Goal: Task Accomplishment & Management: Complete application form

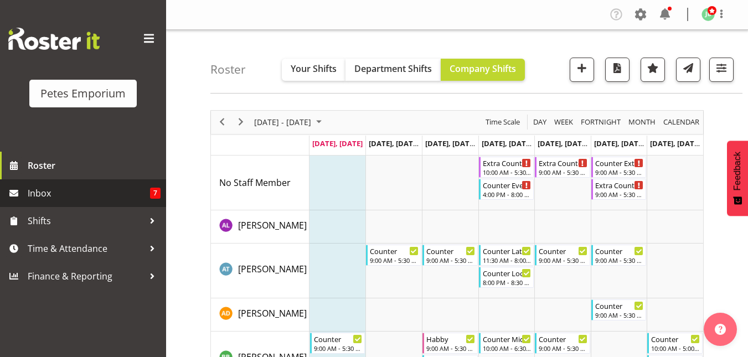
click at [44, 196] on span "Inbox" at bounding box center [89, 193] width 122 height 17
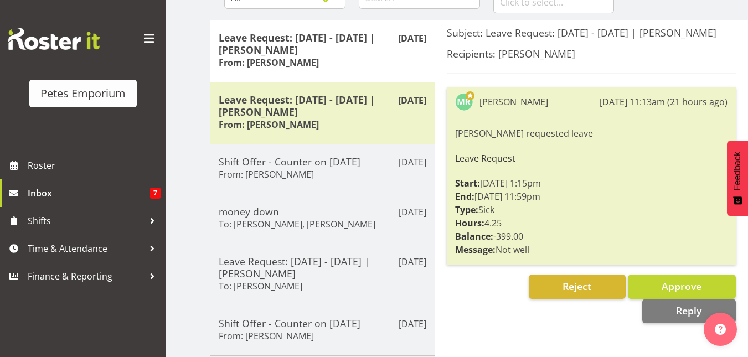
scroll to position [134, 0]
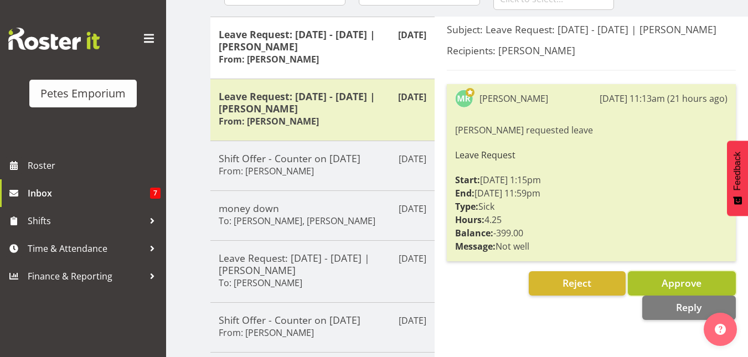
click at [670, 290] on span "Approve" at bounding box center [682, 282] width 40 height 13
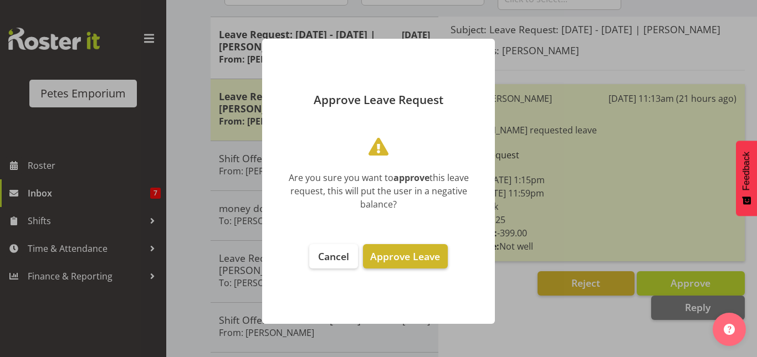
click at [416, 263] on span "Approve Leave" at bounding box center [405, 256] width 70 height 13
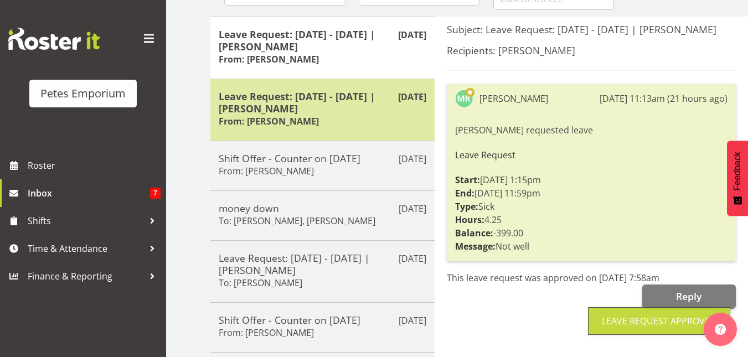
click at [307, 119] on div "Leave Request: [DATE] - [DATE] | [PERSON_NAME] From: [PERSON_NAME]" at bounding box center [323, 109] width 208 height 39
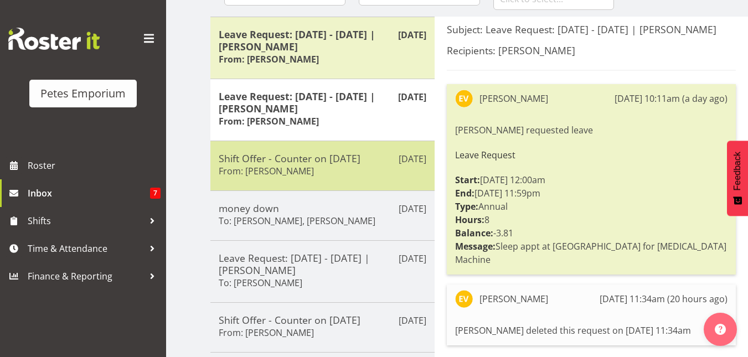
click at [306, 166] on div "Shift Offer - Counter on [DATE] From: [PERSON_NAME]" at bounding box center [323, 165] width 208 height 27
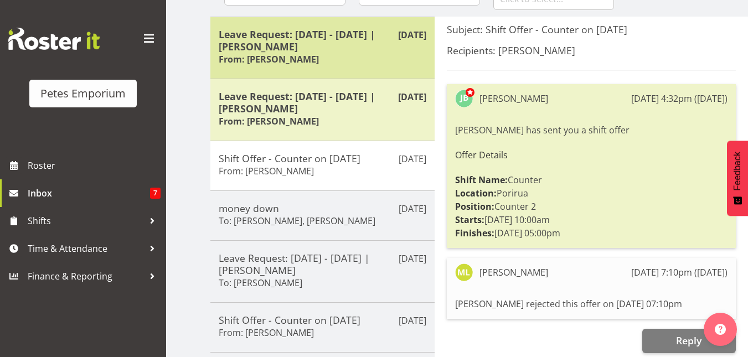
click at [303, 34] on h5 "Leave Request: 09/08/25 - 09/08/25 | Melanie Richardson" at bounding box center [323, 40] width 208 height 24
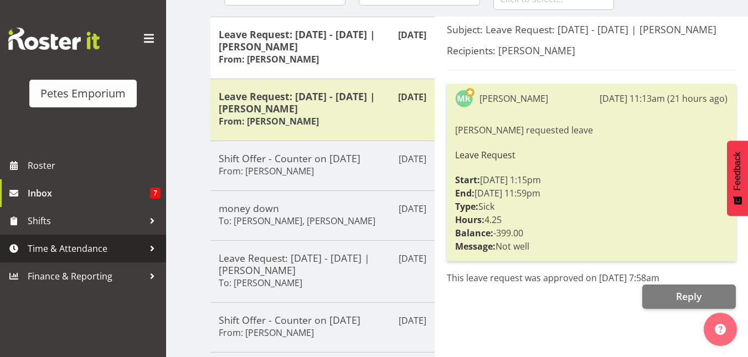
click at [57, 247] on span "Time & Attendance" at bounding box center [86, 248] width 116 height 17
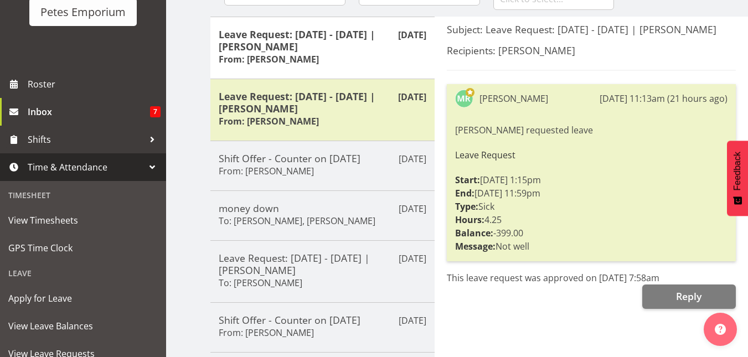
scroll to position [150, 0]
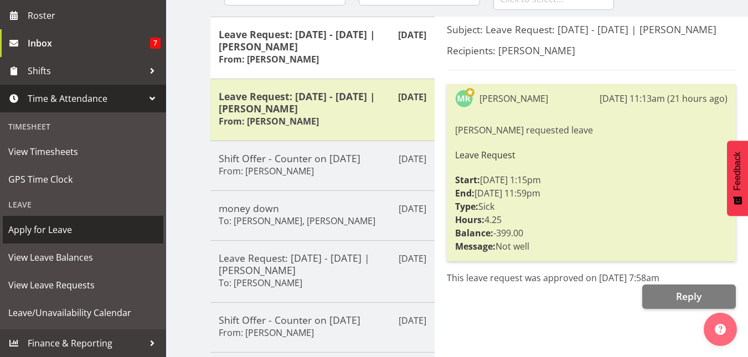
click at [55, 228] on span "Apply for Leave" at bounding box center [83, 230] width 150 height 17
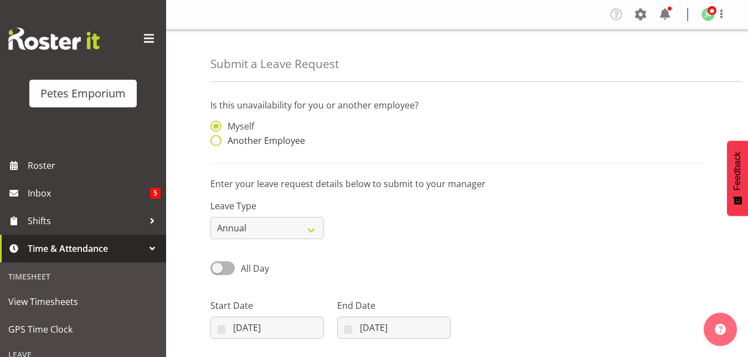
click at [218, 136] on span at bounding box center [216, 140] width 11 height 11
click at [218, 137] on input "Another Employee" at bounding box center [214, 140] width 7 height 7
radio input "true"
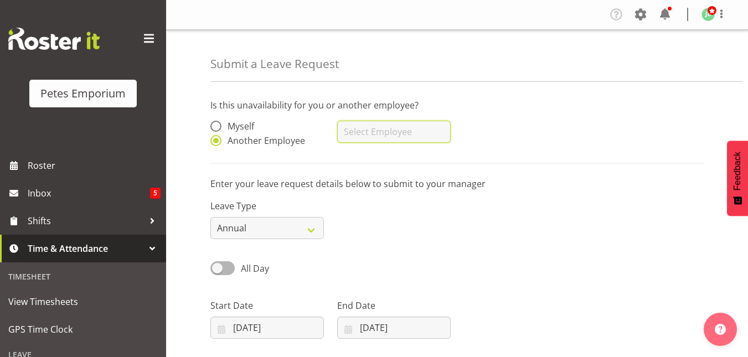
click at [357, 124] on input "text" at bounding box center [394, 132] width 114 height 22
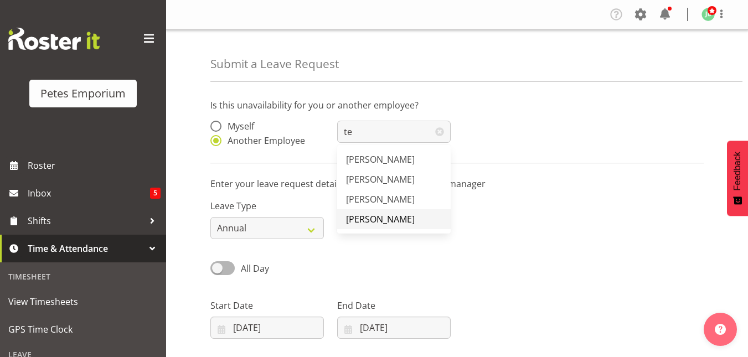
click at [367, 216] on span "Teresa Hawkins" at bounding box center [380, 219] width 69 height 12
type input "Teresa Hawkins"
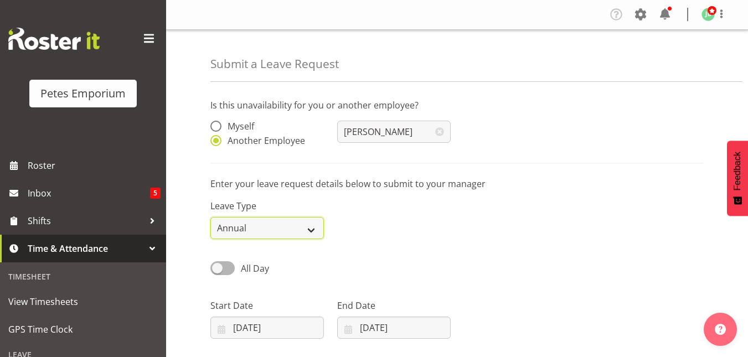
click at [313, 226] on select "Annual Sick Leave Without Pay Bereavement Domestic Violence Parental Jury Servi…" at bounding box center [268, 228] width 114 height 22
select select "Sick"
click at [211, 217] on select "Annual Sick Leave Without Pay Bereavement Domestic Violence Parental Jury Servi…" at bounding box center [268, 228] width 114 height 22
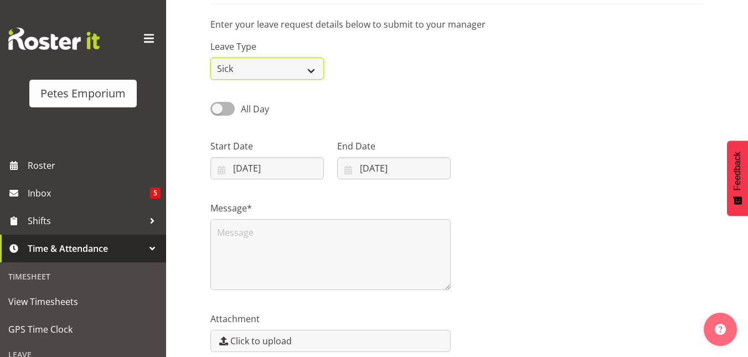
scroll to position [161, 0]
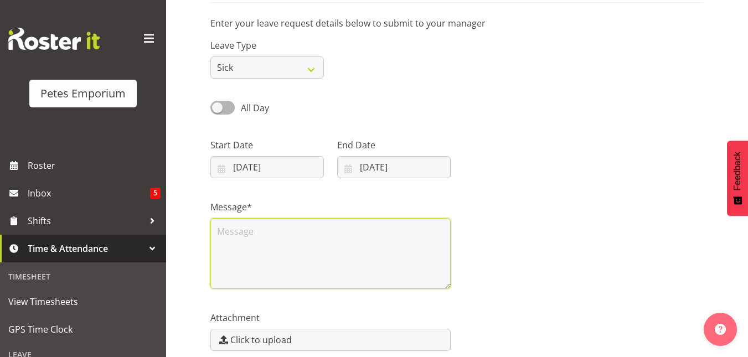
click at [269, 222] on textarea at bounding box center [331, 253] width 240 height 71
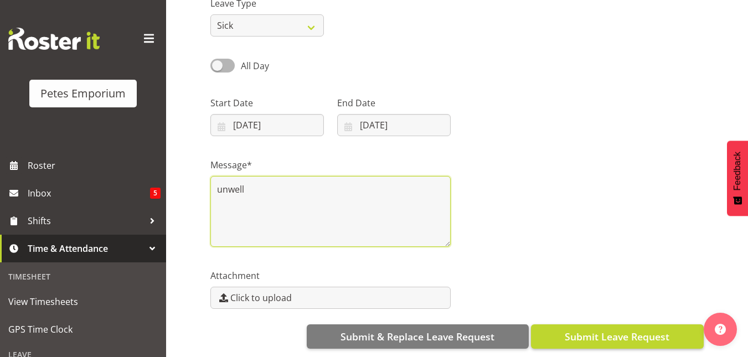
type textarea "unwell"
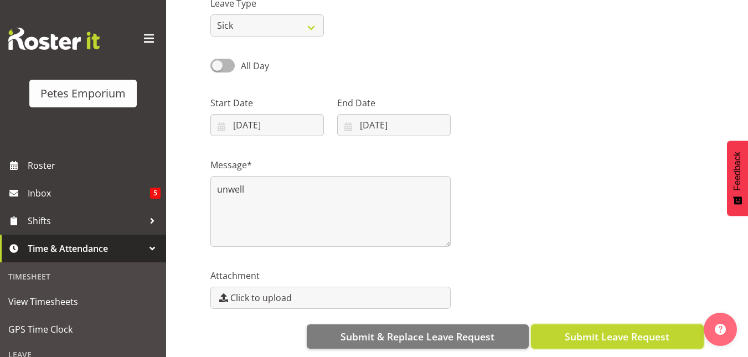
click at [634, 331] on span "Submit Leave Request" at bounding box center [617, 337] width 105 height 14
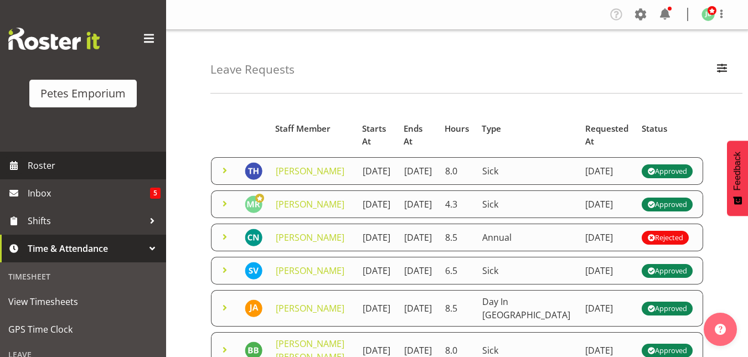
click at [43, 165] on span "Roster" at bounding box center [94, 165] width 133 height 17
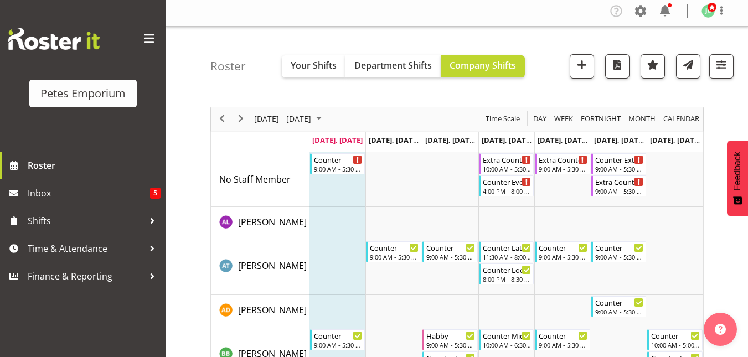
scroll to position [4, 0]
click at [609, 184] on div "Extra Counter" at bounding box center [620, 180] width 49 height 11
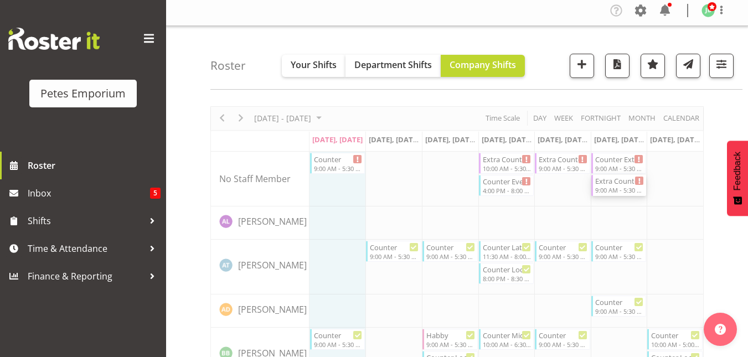
scroll to position [8, 0]
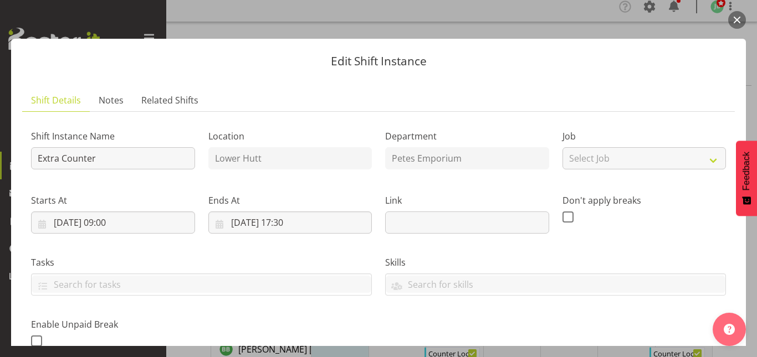
click at [743, 18] on button "button" at bounding box center [737, 20] width 18 height 18
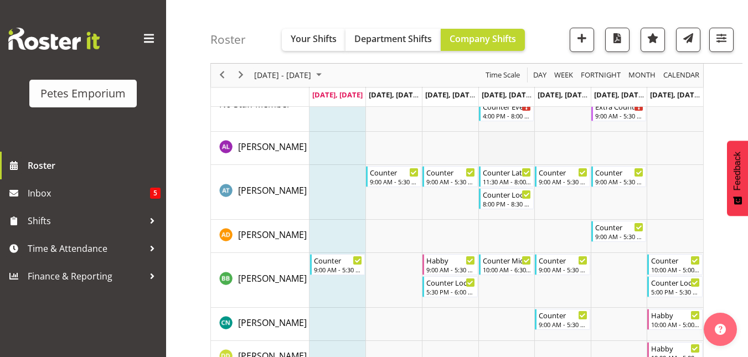
scroll to position [0, 0]
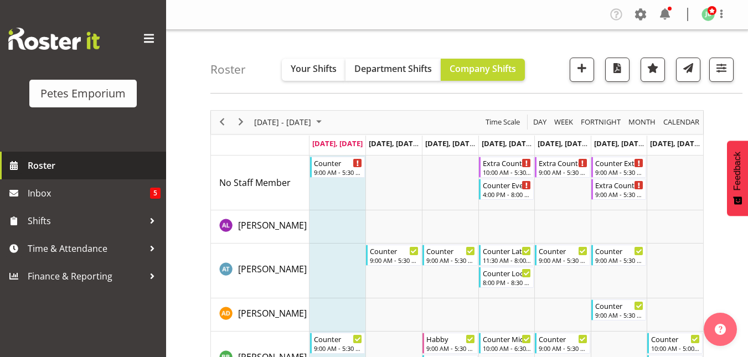
click at [48, 164] on span "Roster" at bounding box center [94, 165] width 133 height 17
